Goal: Check status: Check status

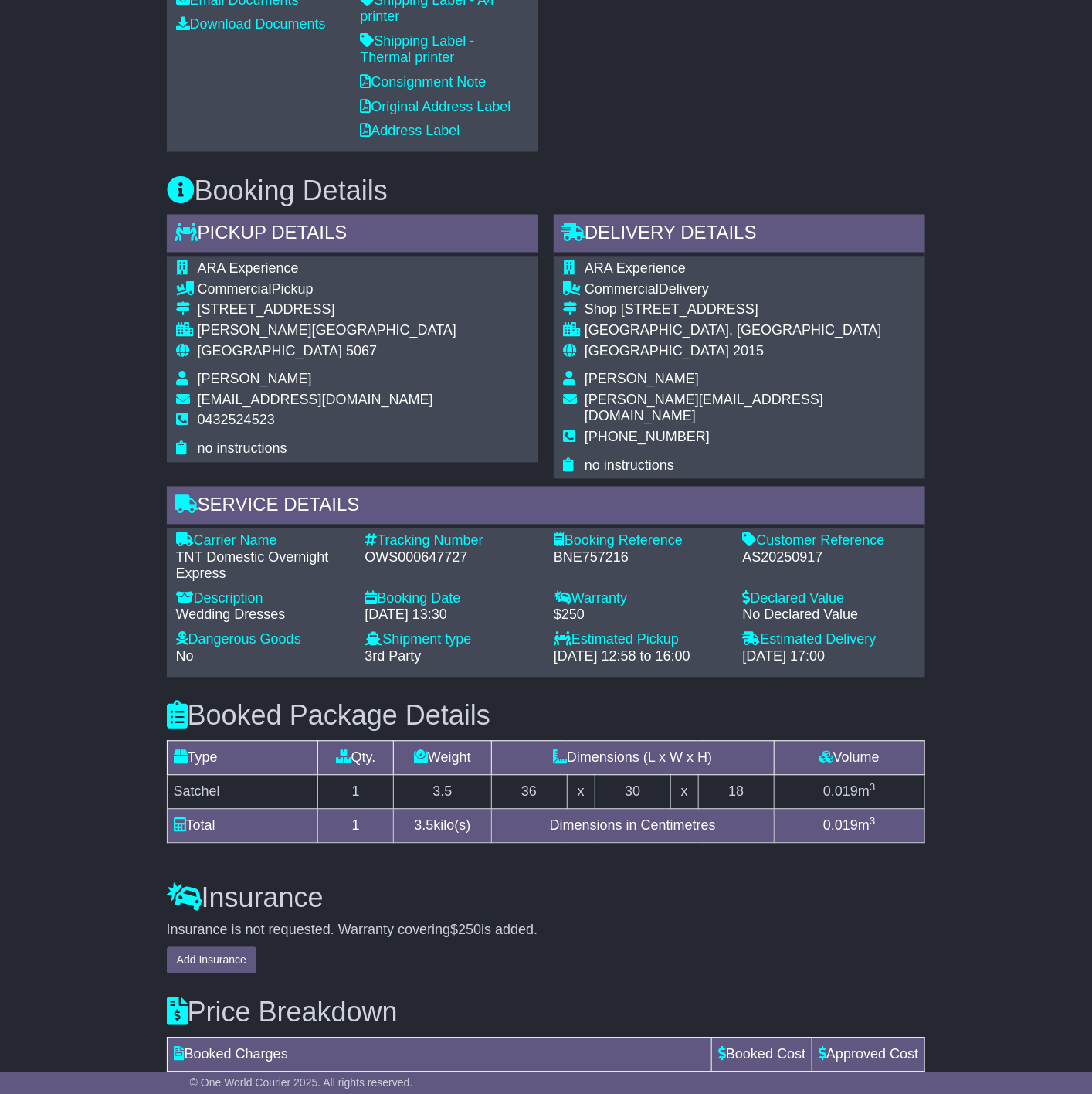
scroll to position [1030, 0]
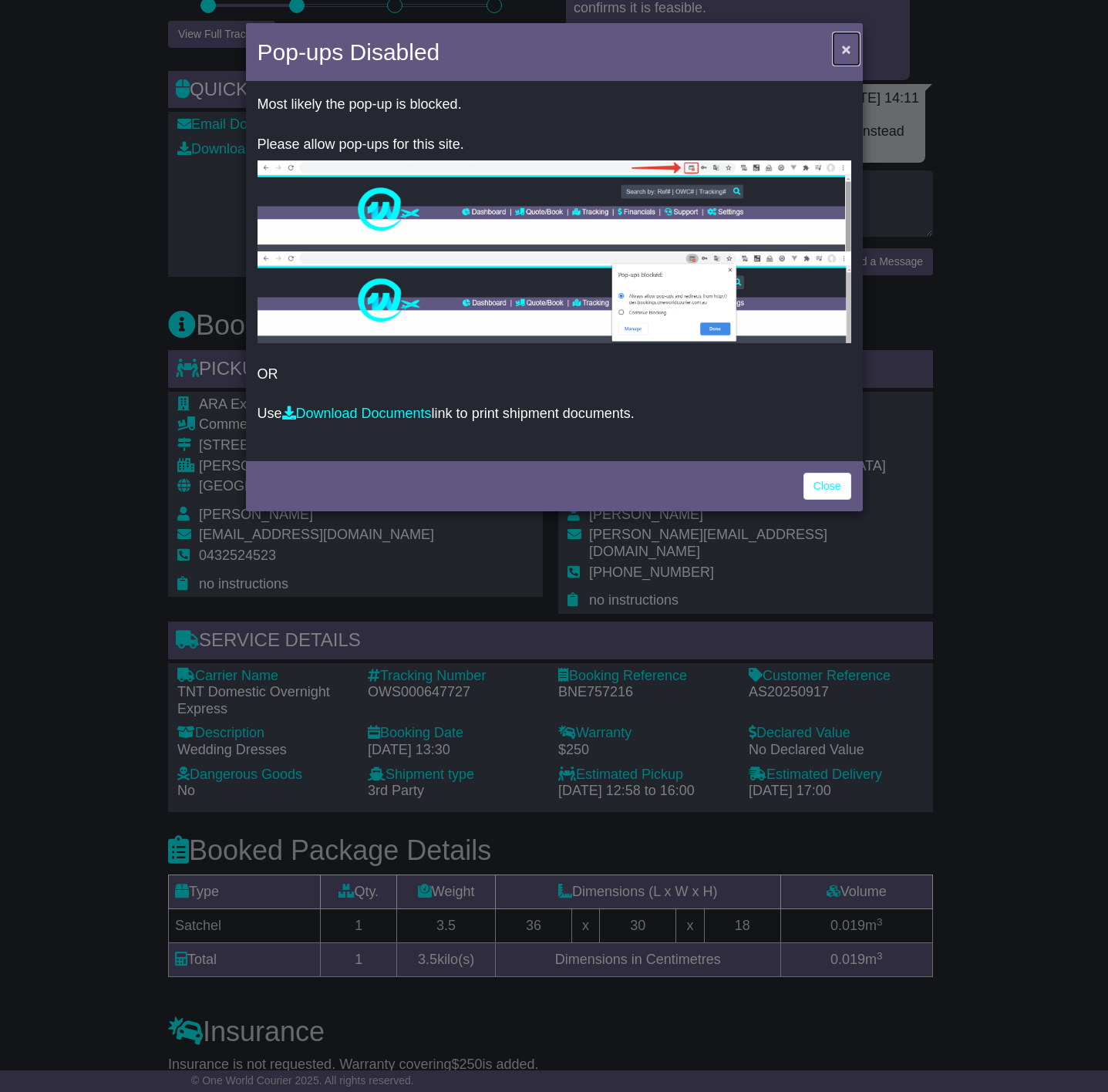
drag, startPoint x: 842, startPoint y: 44, endPoint x: 854, endPoint y: 248, distance: 204.4
click at [841, 44] on span "×" at bounding box center [845, 49] width 9 height 18
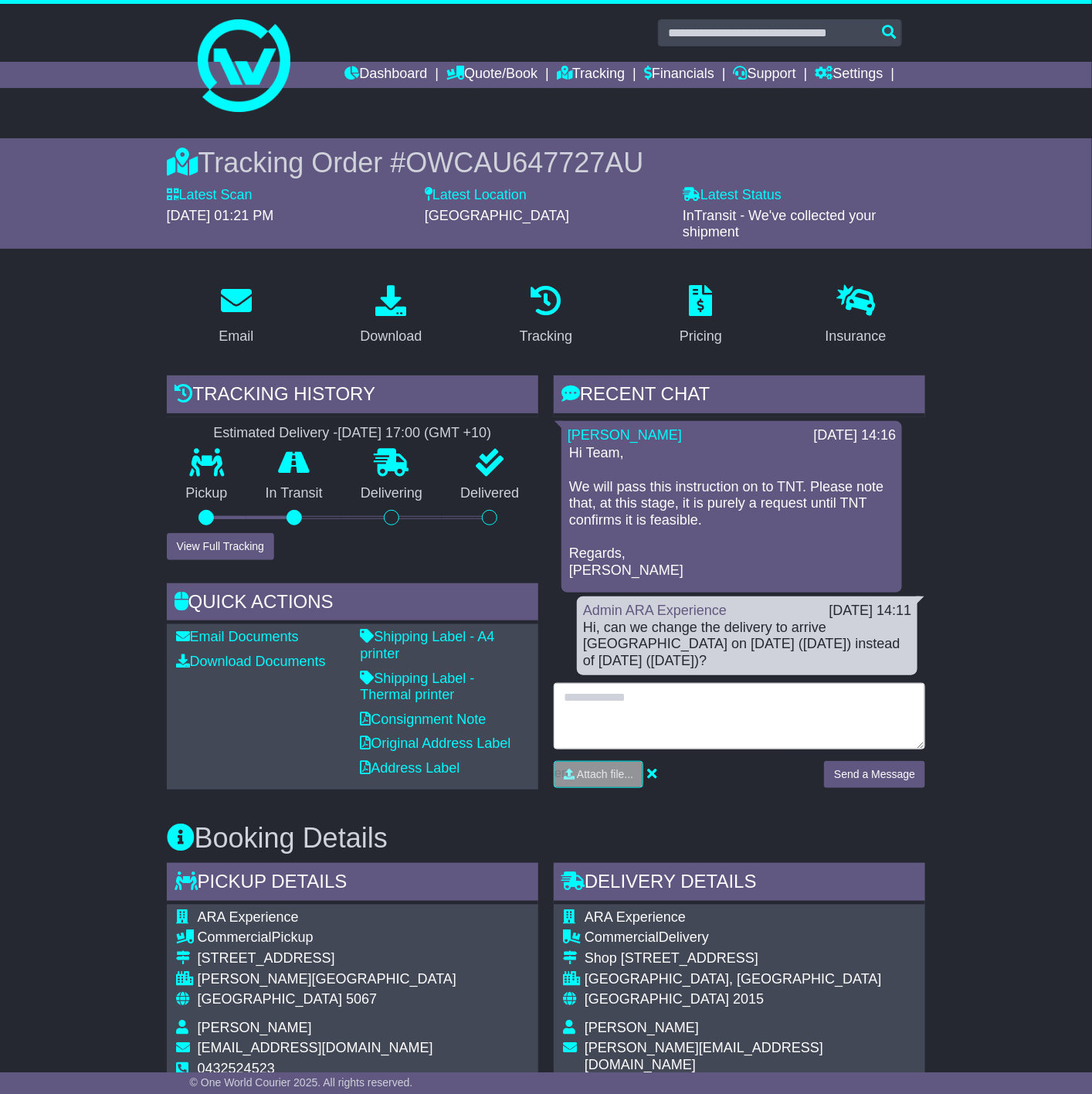
click at [687, 699] on textarea at bounding box center [740, 715] width 372 height 67
click at [689, 683] on textarea "**********" at bounding box center [740, 715] width 372 height 67
drag, startPoint x: 747, startPoint y: 678, endPoint x: 808, endPoint y: 742, distance: 88.4
click at [749, 683] on textarea "**********" at bounding box center [740, 715] width 372 height 67
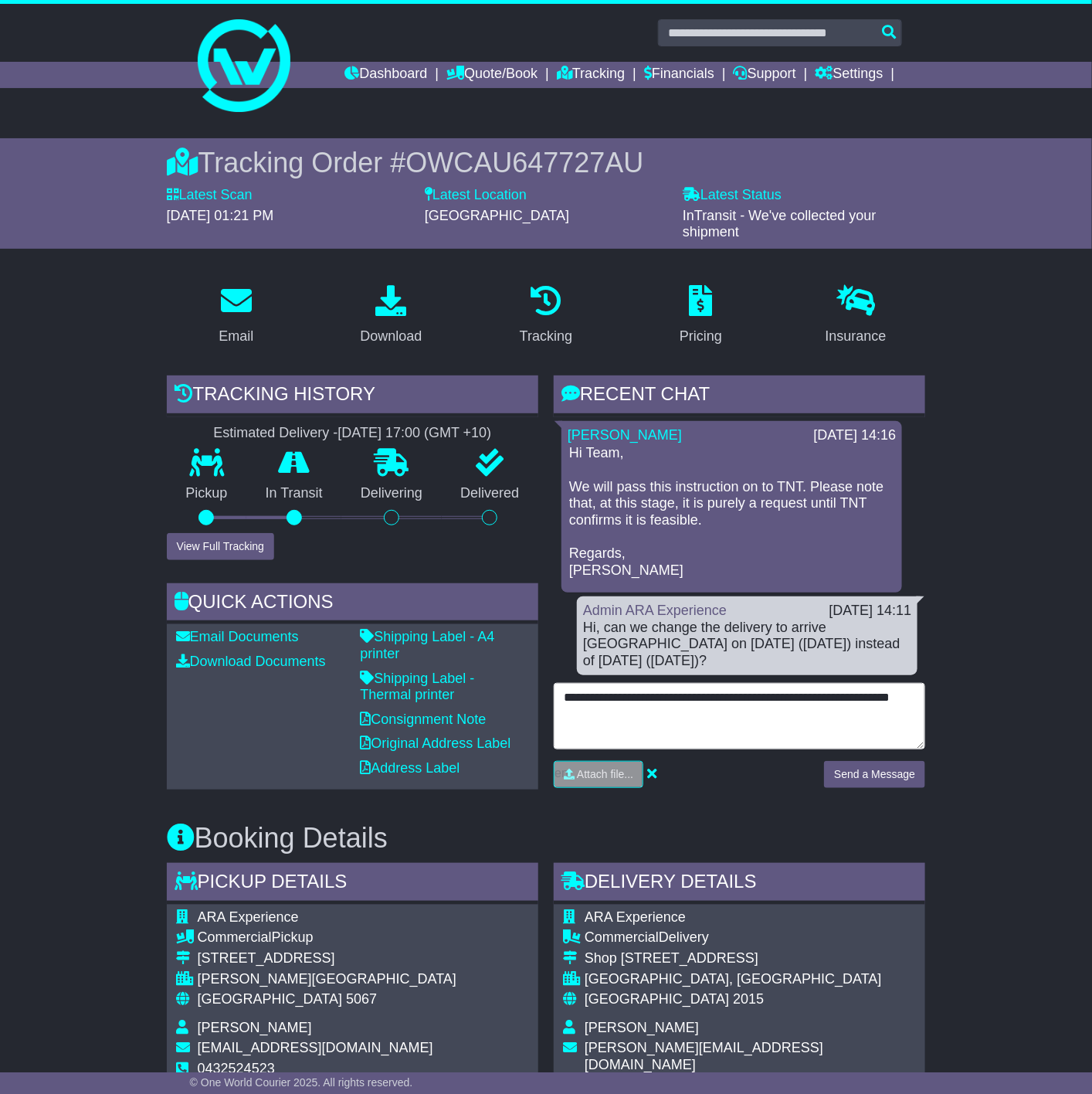
type textarea "**********"
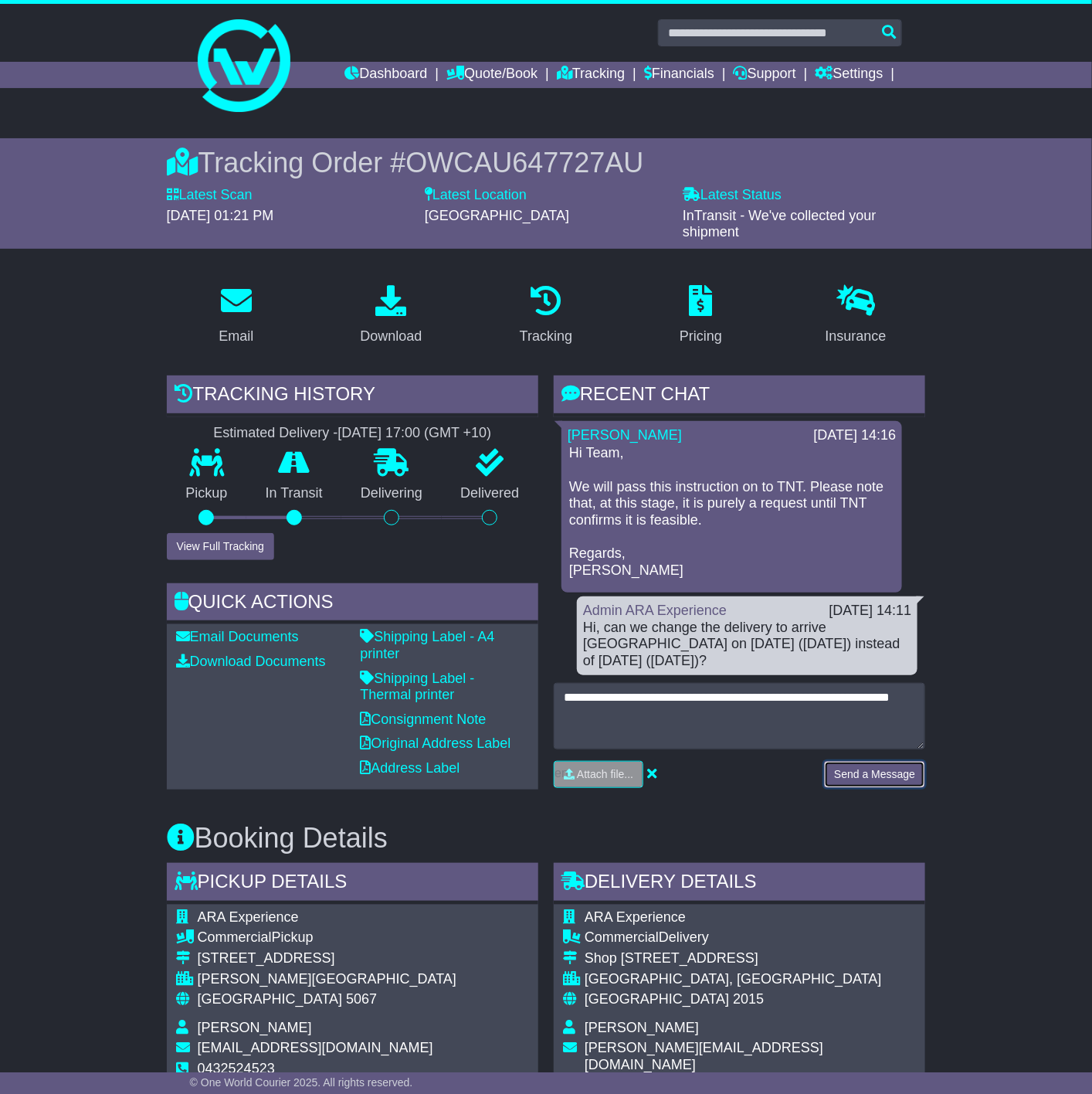
click at [885, 761] on button "Send a Message" at bounding box center [875, 774] width 101 height 27
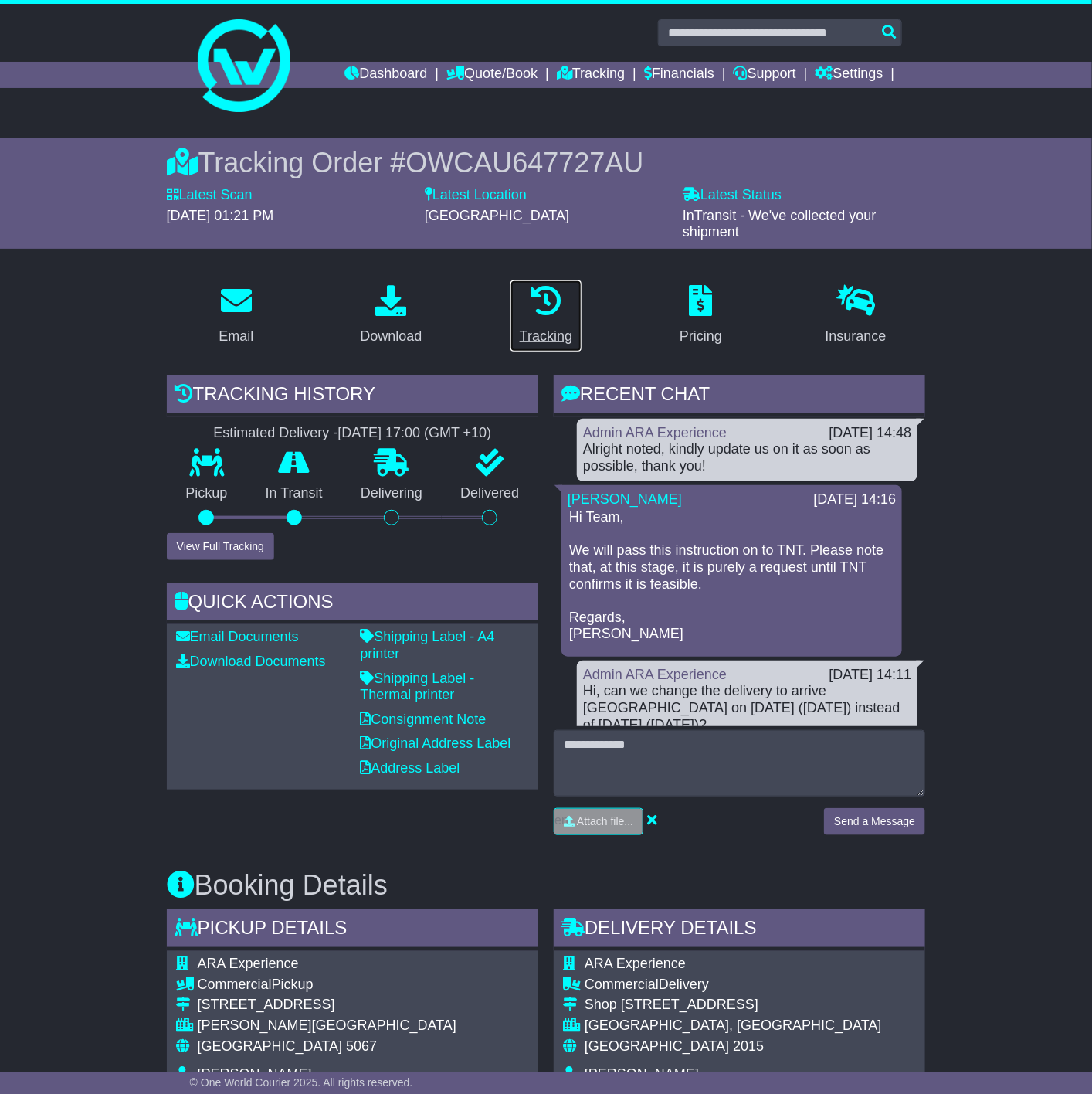
drag, startPoint x: 541, startPoint y: 307, endPoint x: 544, endPoint y: 322, distance: 15.3
click at [541, 307] on icon at bounding box center [546, 300] width 31 height 31
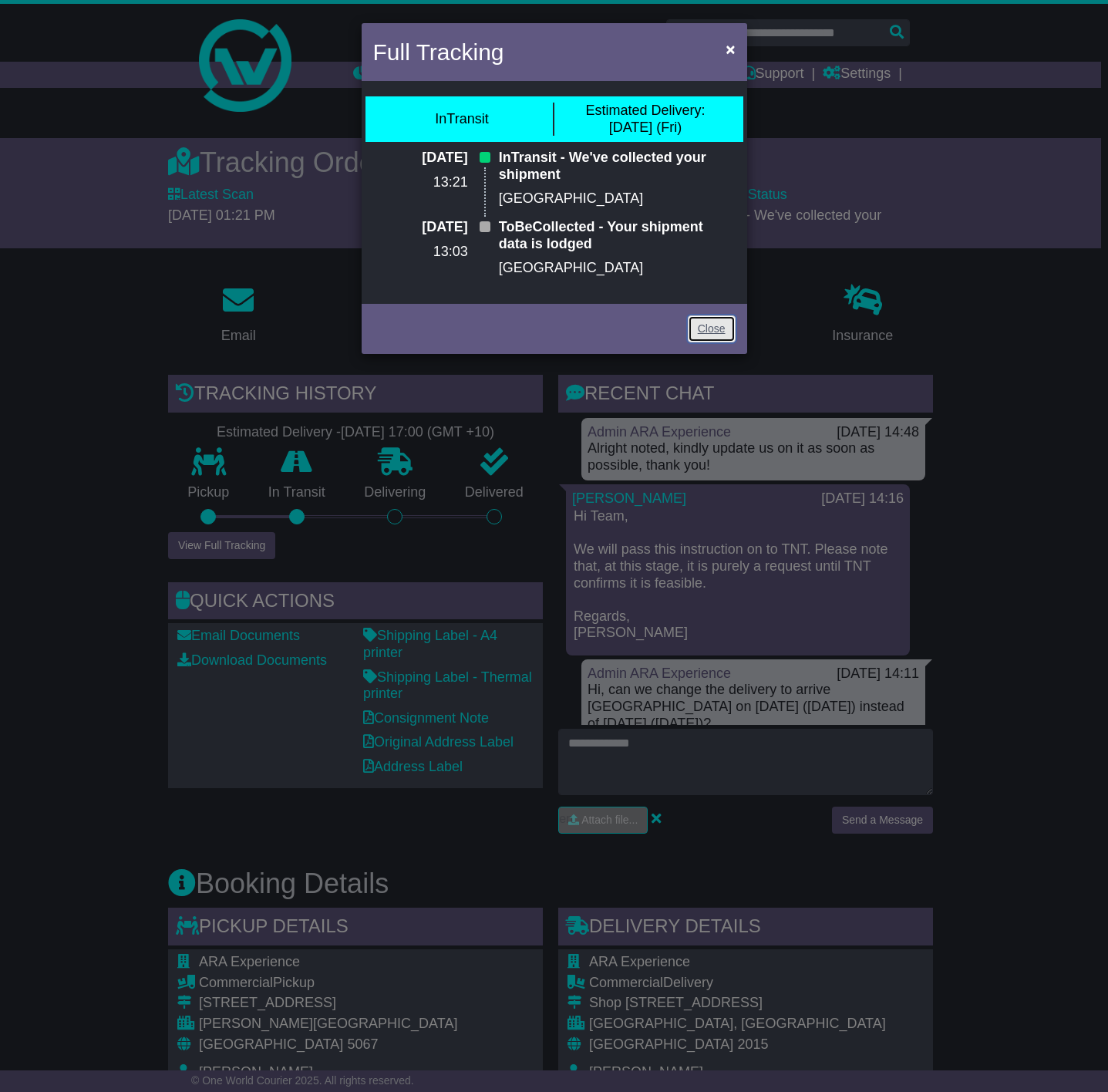
click at [702, 328] on link "Close" at bounding box center [712, 328] width 48 height 27
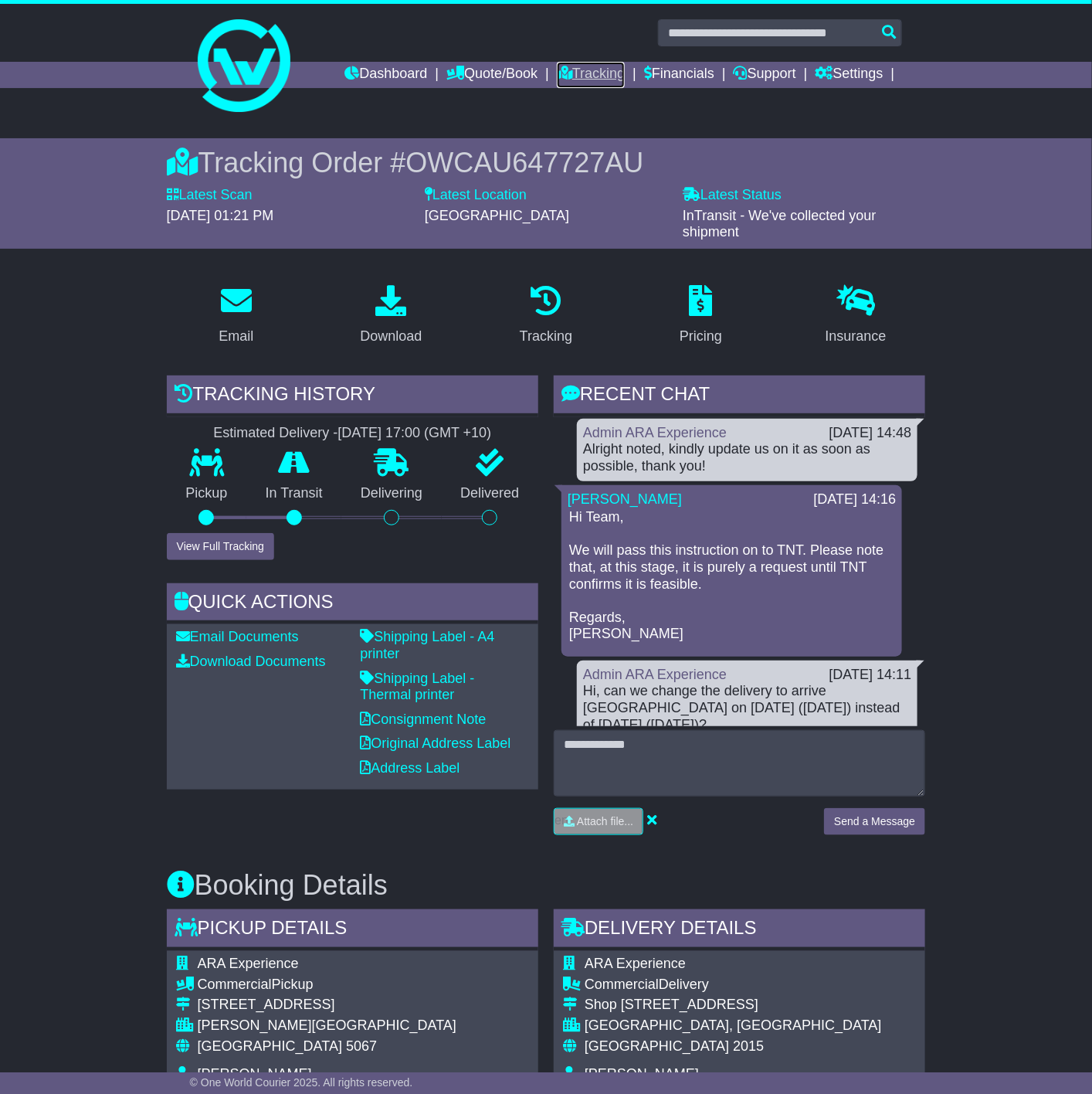
click at [572, 70] on link "Tracking" at bounding box center [591, 75] width 68 height 26
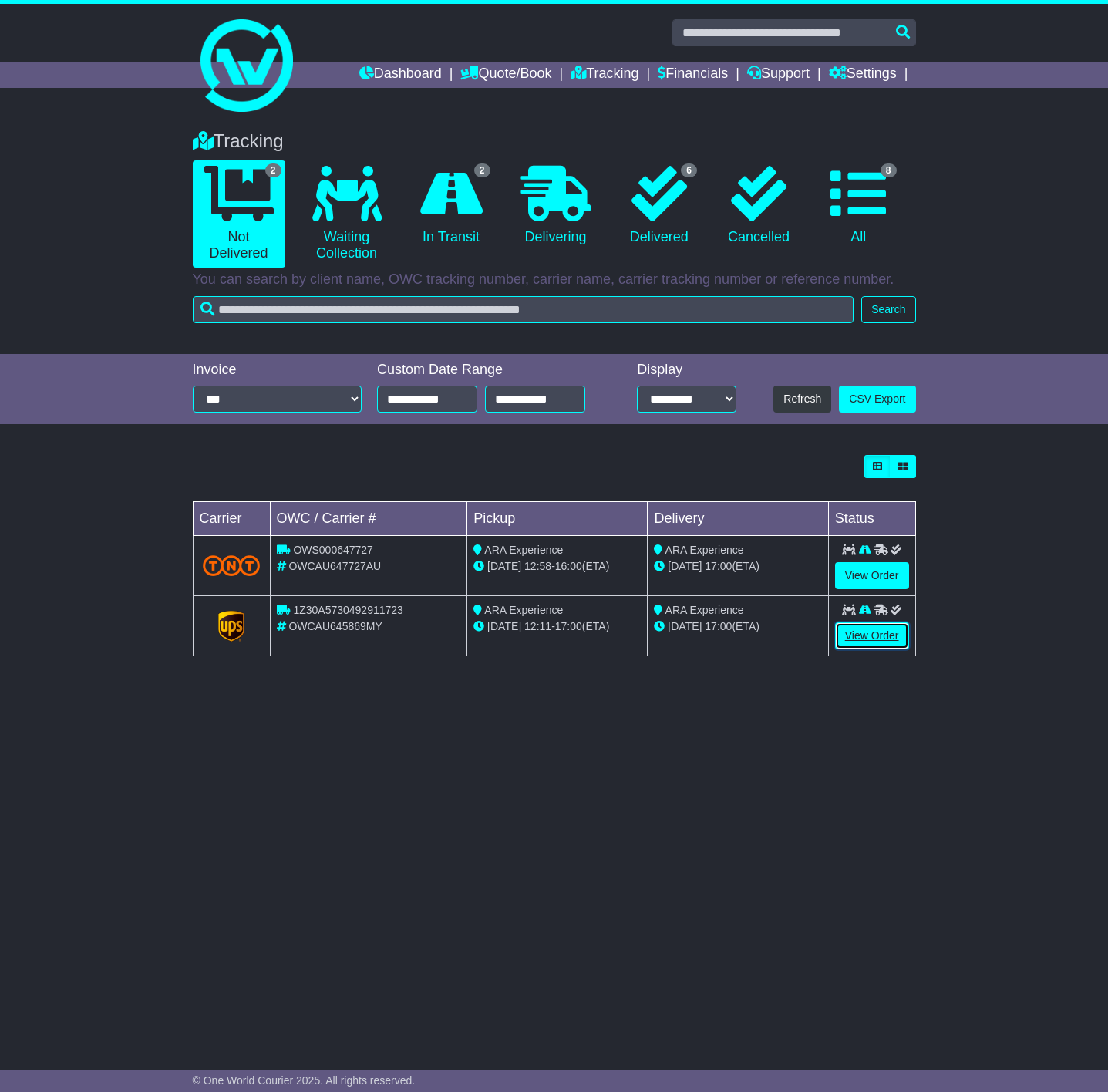
click at [841, 637] on link "View Order" at bounding box center [872, 636] width 74 height 27
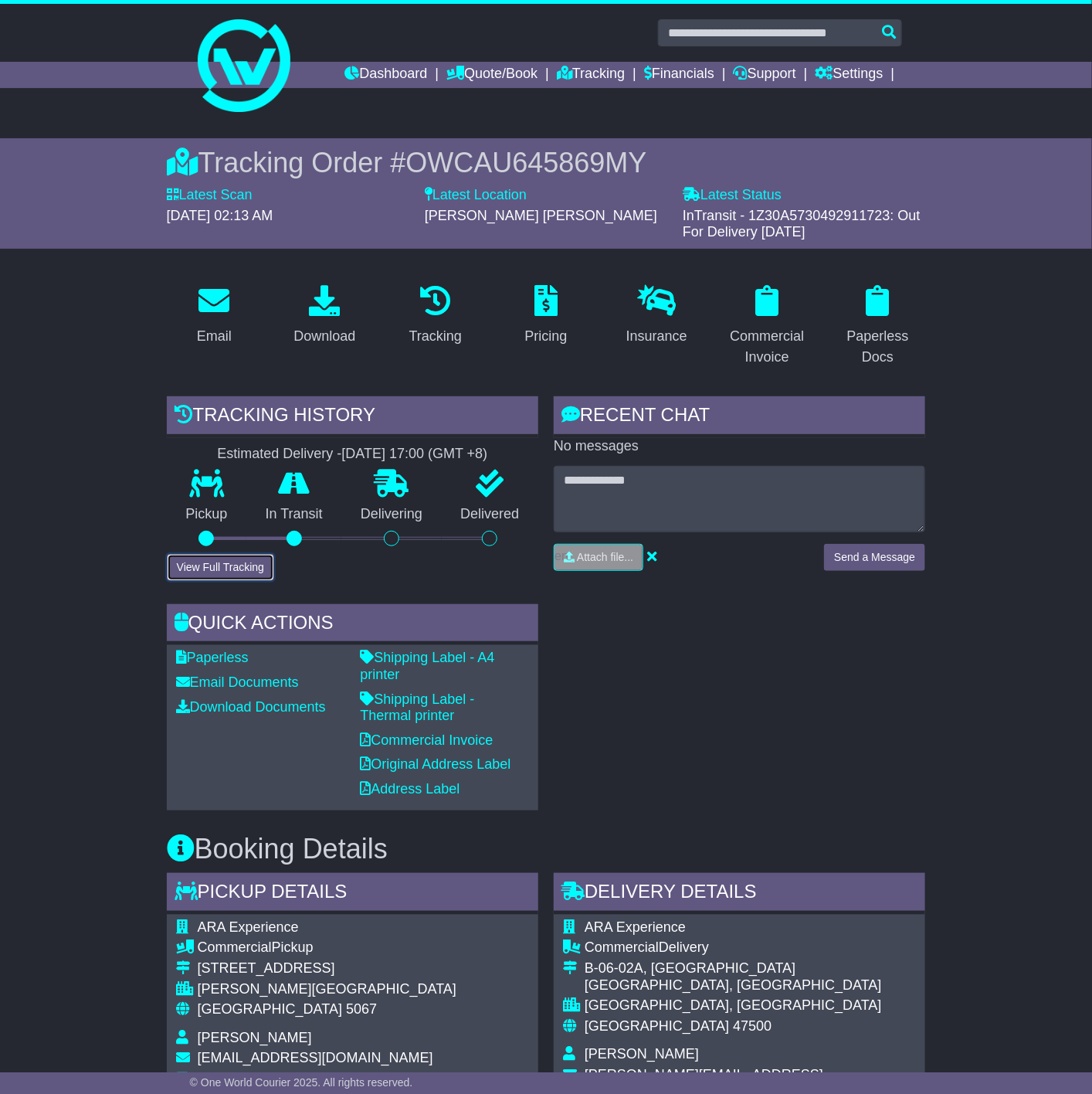
click at [255, 573] on button "View Full Tracking" at bounding box center [221, 567] width 107 height 27
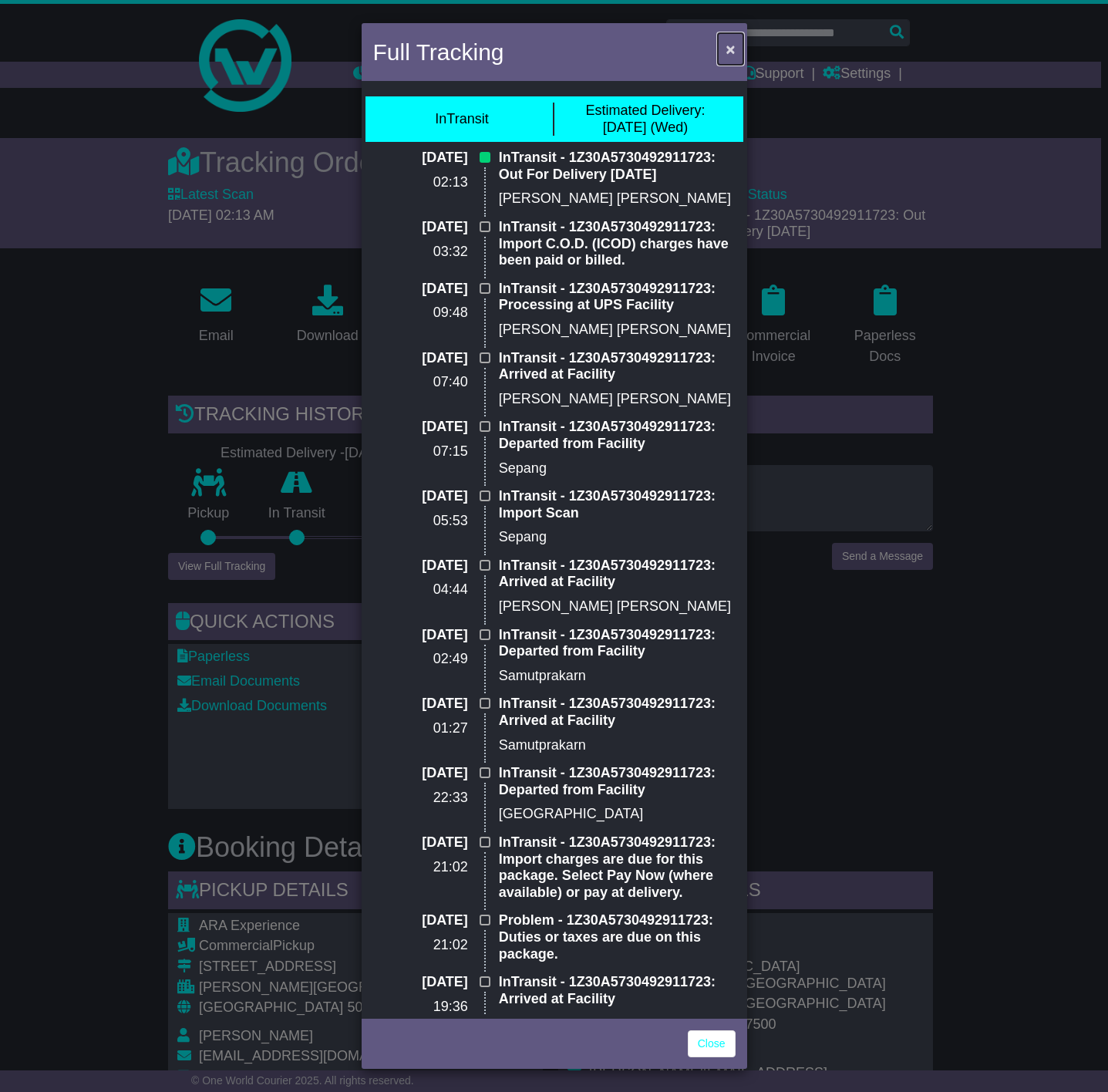
drag, startPoint x: 720, startPoint y: 47, endPoint x: 708, endPoint y: 69, distance: 25.1
click at [718, 52] on button "×" at bounding box center [730, 49] width 25 height 32
